Goal: Transaction & Acquisition: Purchase product/service

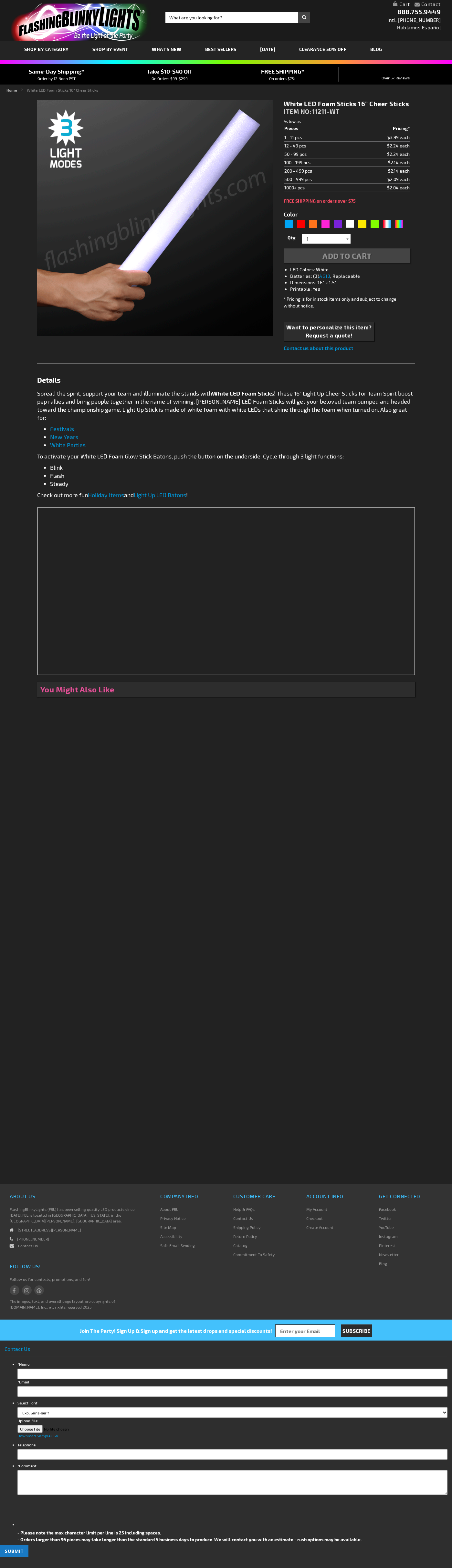
type input "5646"
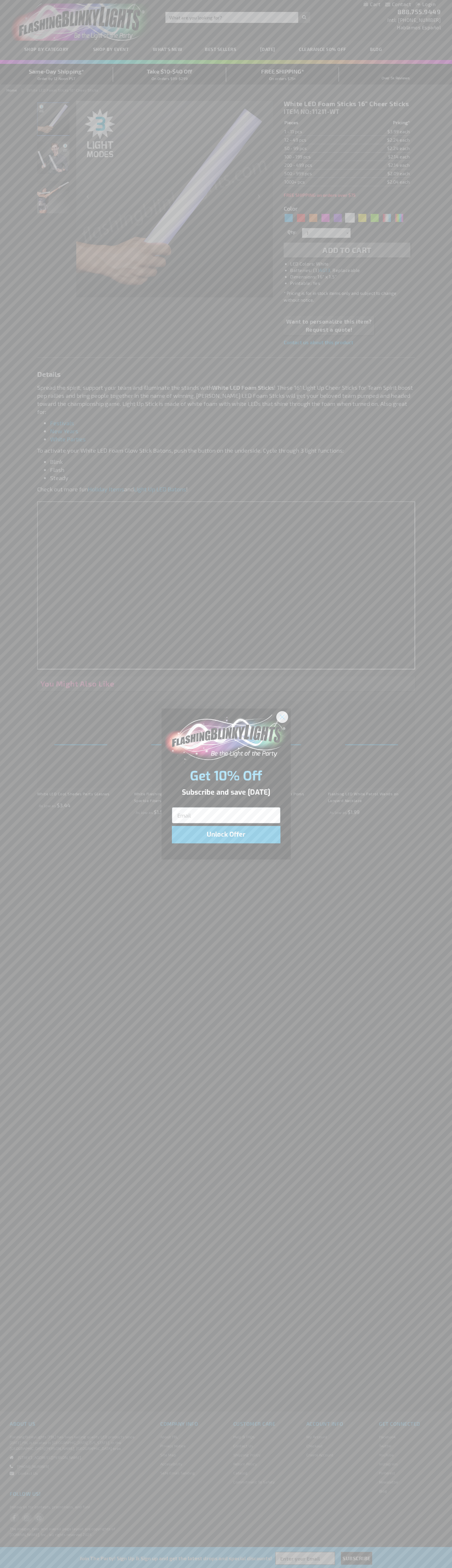
click at [282, 716] on icon "Close dialog" at bounding box center [281, 716] width 4 height 4
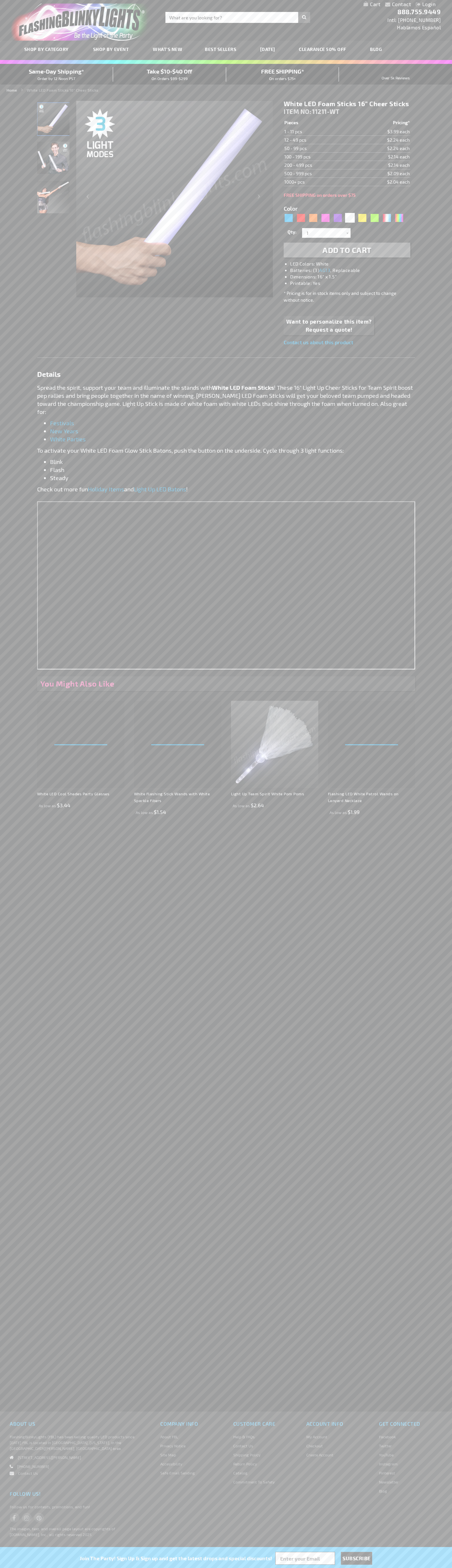
click at [54, 121] on img "Light Up White LED Foam Stick" at bounding box center [53, 119] width 32 height 32
click at [300, 218] on div "Red" at bounding box center [301, 218] width 10 height 10
type input "5641"
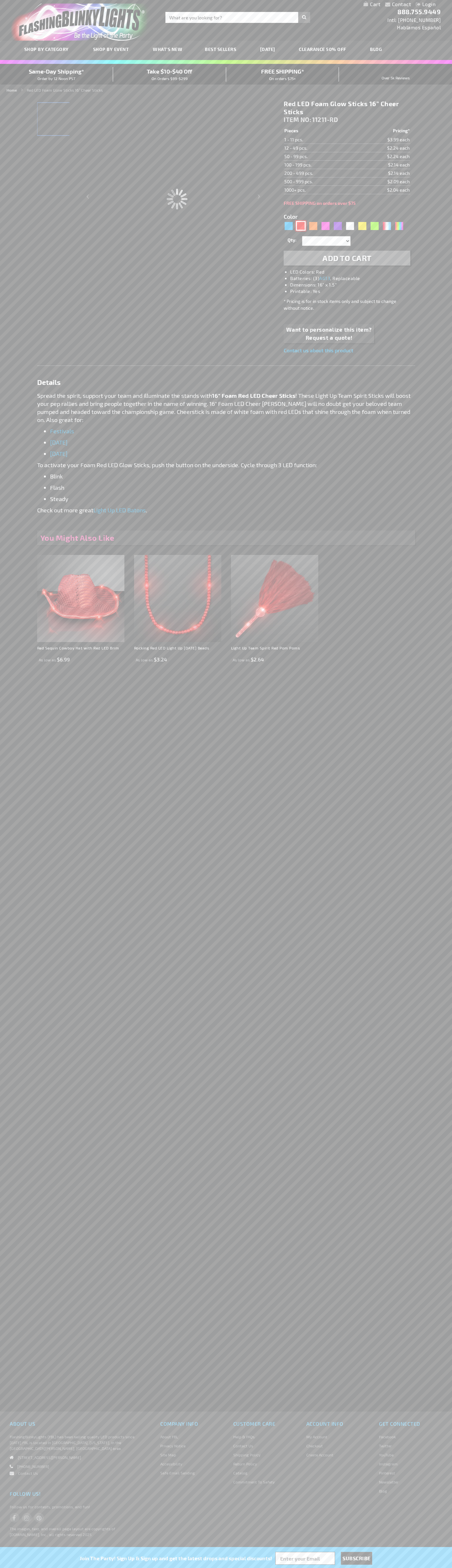
type input "11211-RD"
type input "Customize - Red LED Foam Glow Sticks 16&rdquo; Cheer Sticks - ITEM NO: 11211-RD"
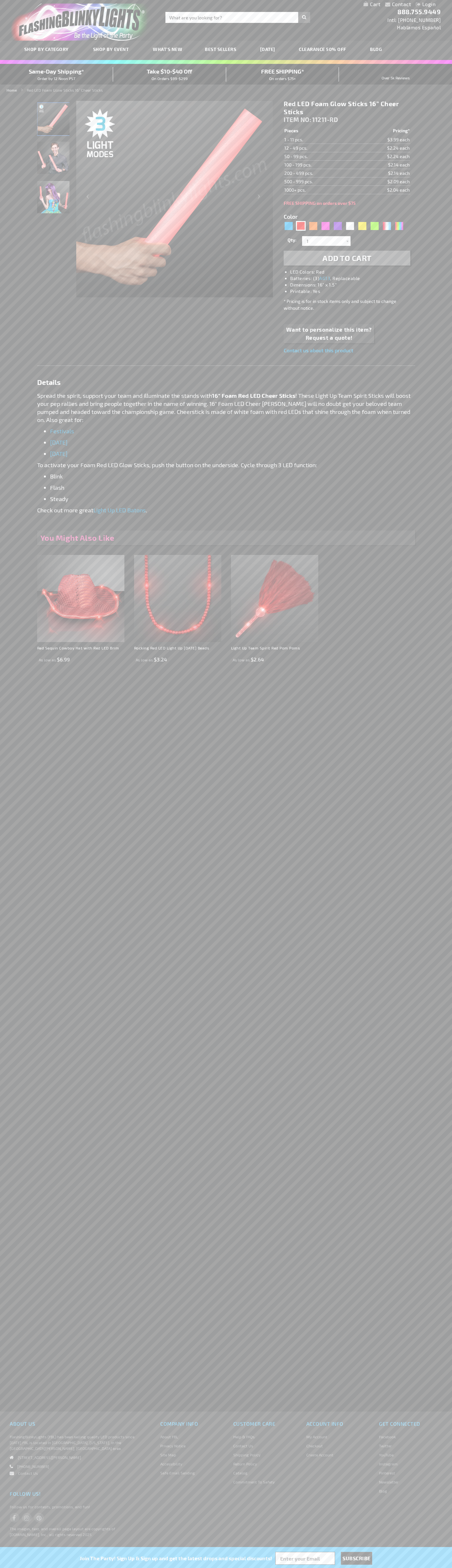
click at [347, 258] on span "Add to Cart" at bounding box center [347, 257] width 49 height 9
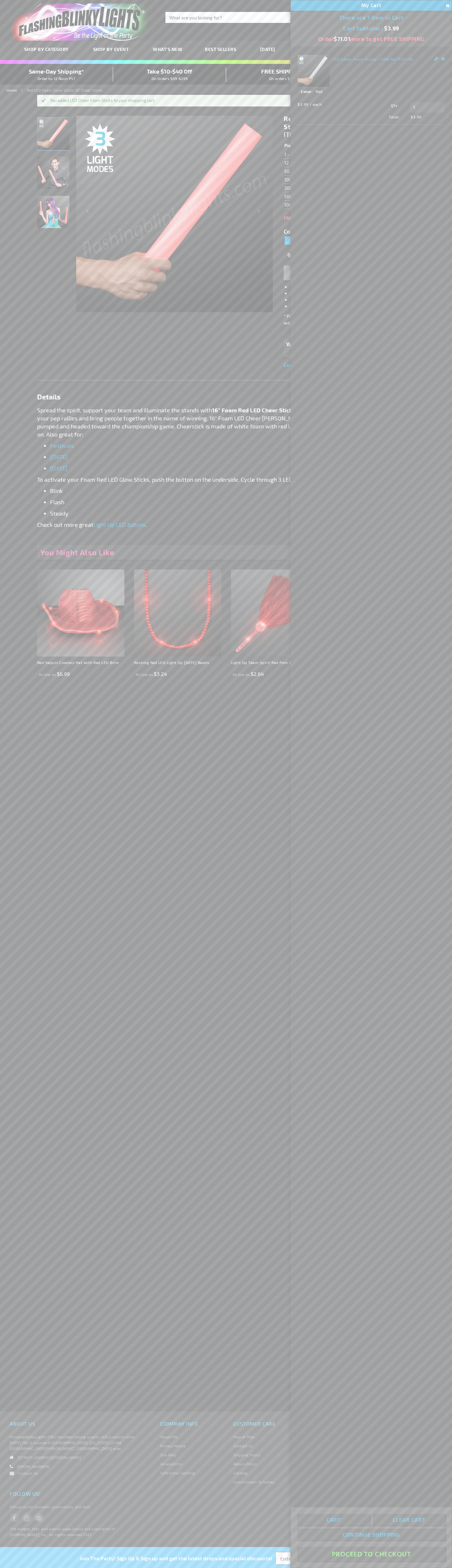
click at [371, 1554] on button "Proceed To Checkout" at bounding box center [371, 1554] width 148 height 15
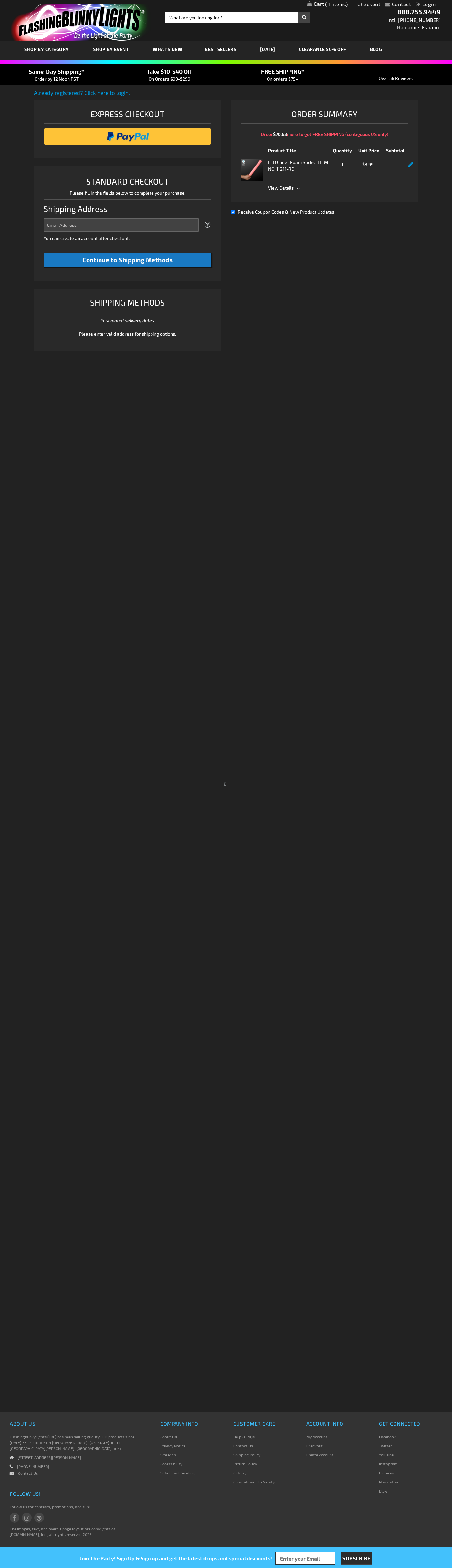
select select "US"
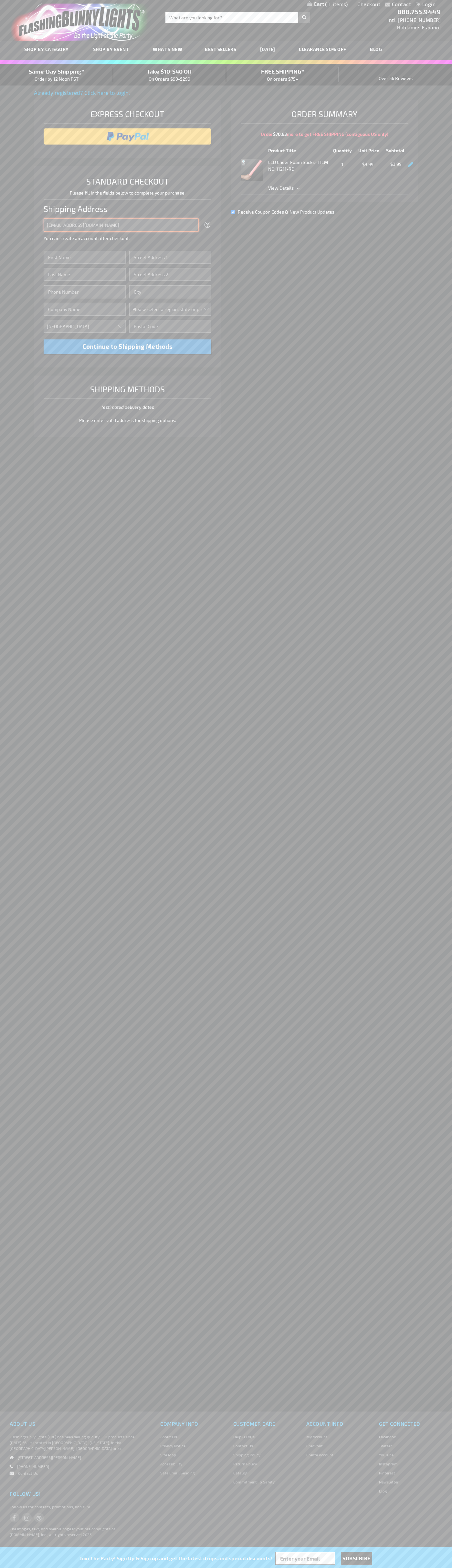
type input "johnsmith005@storebotmail.joonix.net"
type input "John"
type input "4581 Webb Street"
type input "First floor"
type input "pryor"
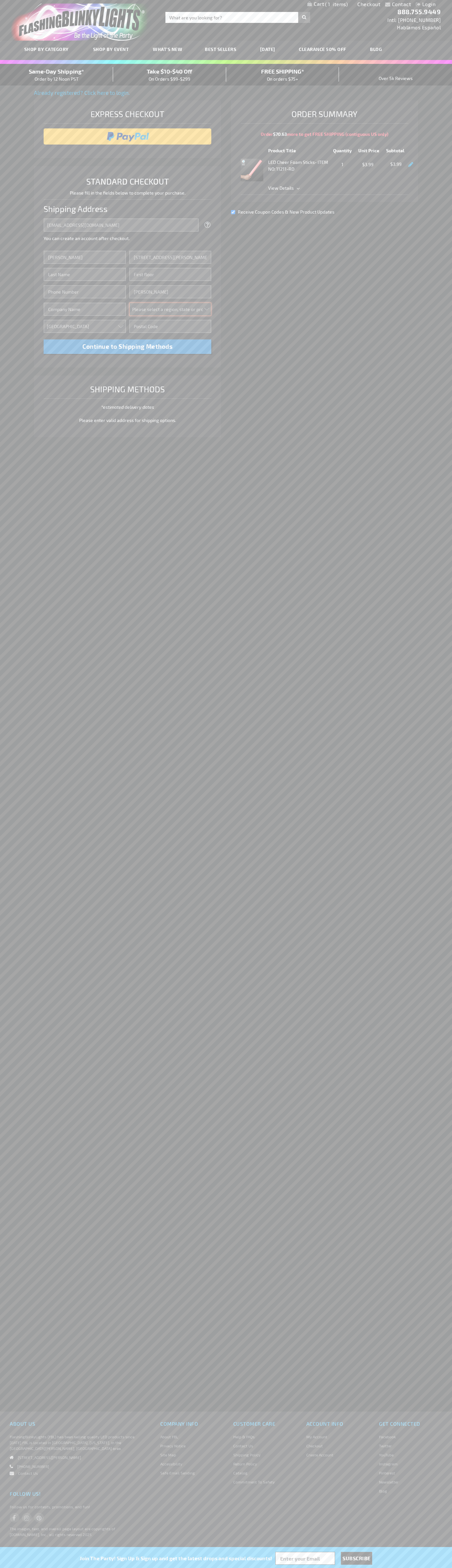
select select "48"
type input "74361"
type input "Smith"
type input "6502530000"
type input "John Smith"
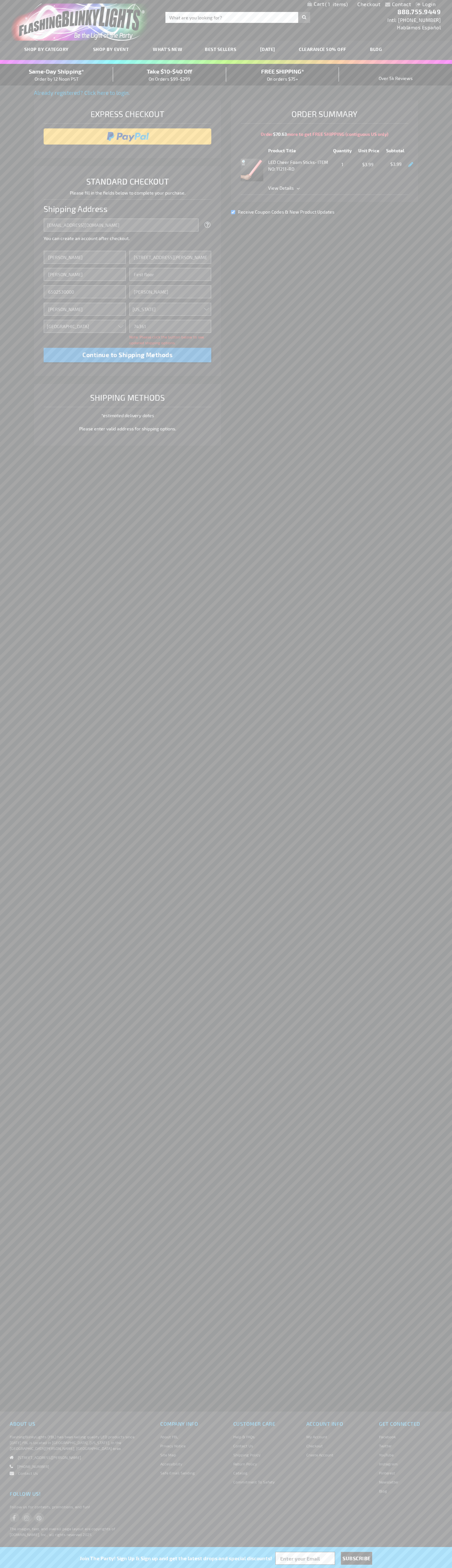
click at [57, 75] on div "Same-Day Shipping* Order by 12 Noon PST" at bounding box center [57, 74] width 113 height 15
click at [127, 136] on input "image" at bounding box center [127, 136] width 161 height 13
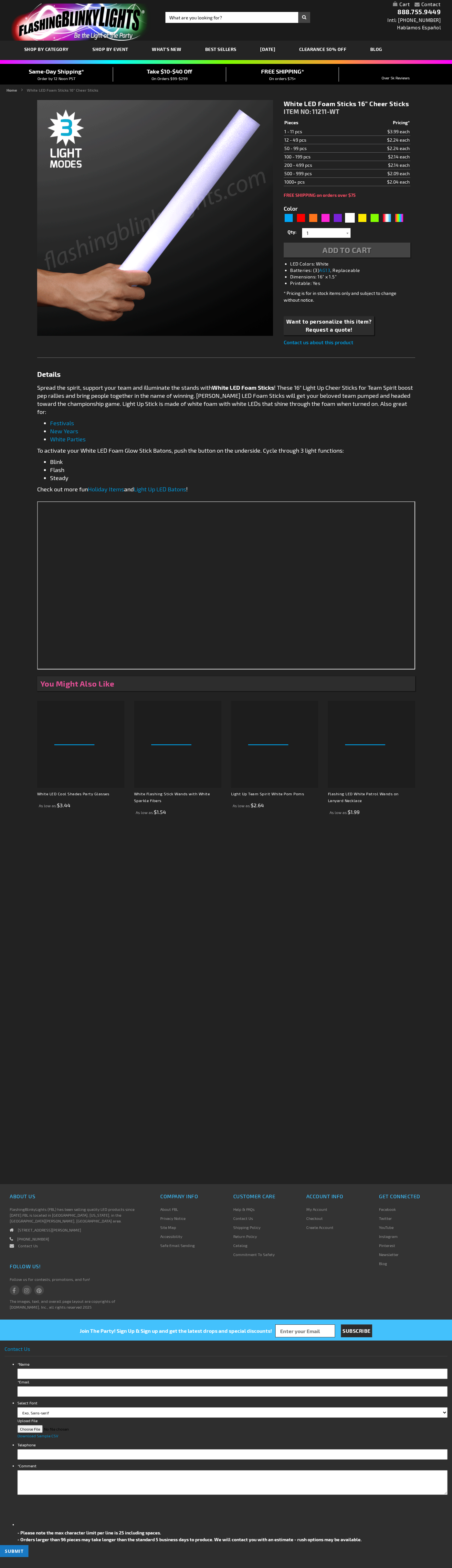
type input "5646"
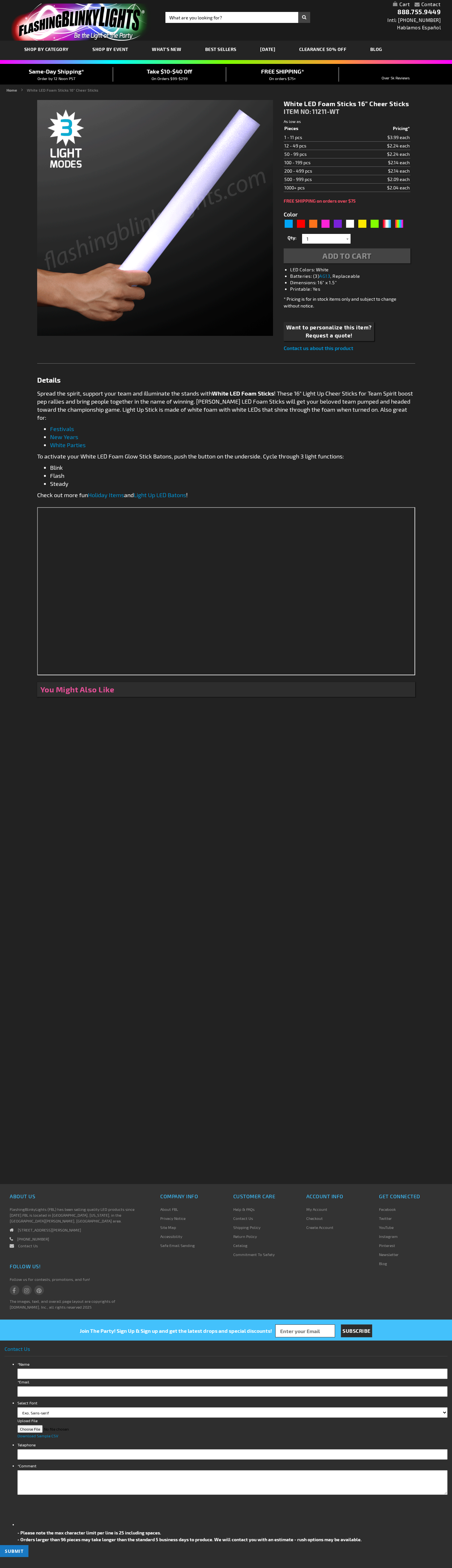
type input "5646"
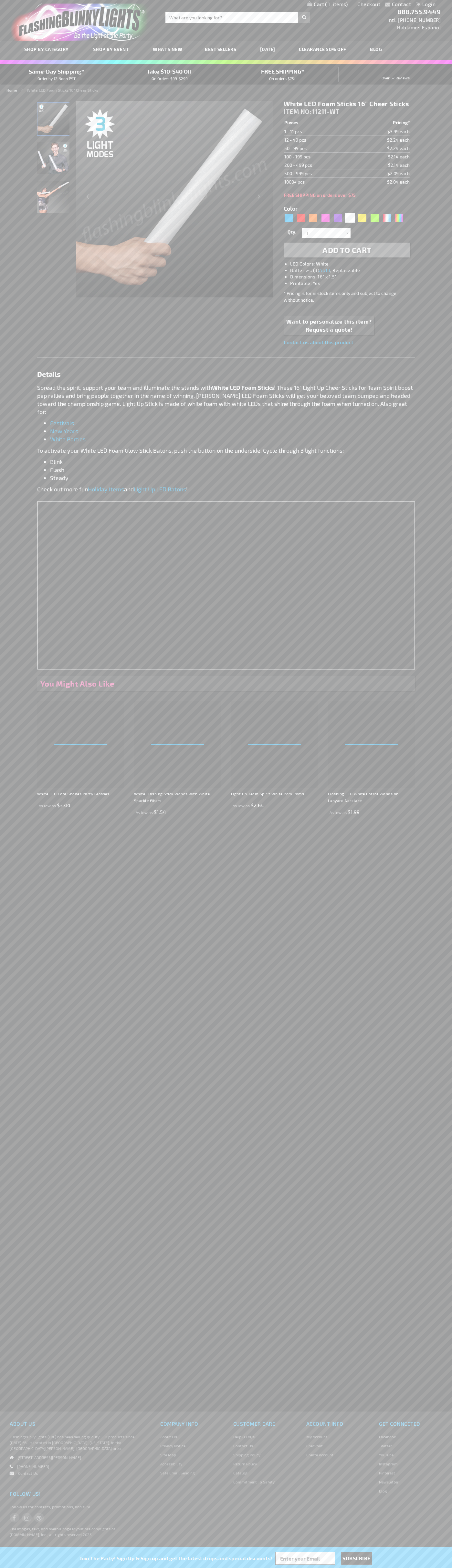
click at [327, 4] on span "1" at bounding box center [336, 4] width 23 height 6
